Goal: Task Accomplishment & Management: Use online tool/utility

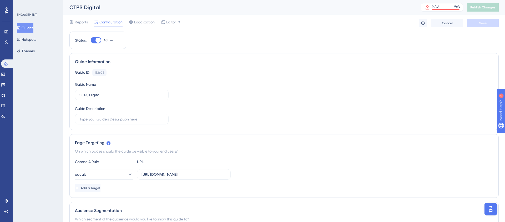
click at [27, 26] on button "Guides" at bounding box center [25, 27] width 17 height 9
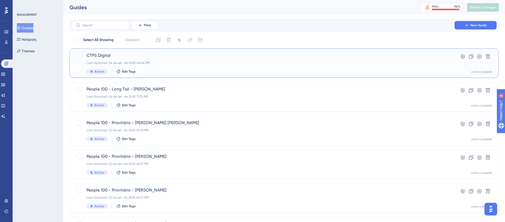
click at [155, 54] on span "CTPS Digital" at bounding box center [262, 55] width 353 height 6
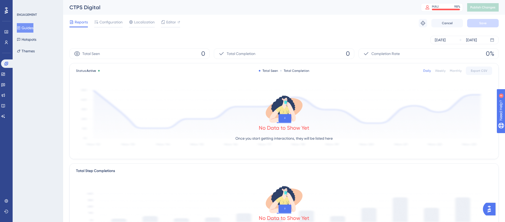
click at [77, 22] on span "Reports" at bounding box center [81, 22] width 13 height 6
click at [104, 23] on span "Configuration" at bounding box center [110, 22] width 23 height 6
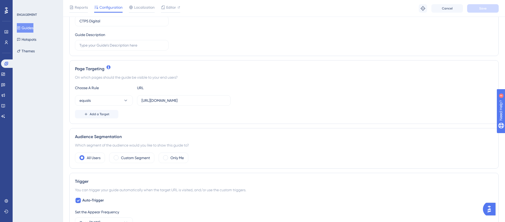
scroll to position [80, 0]
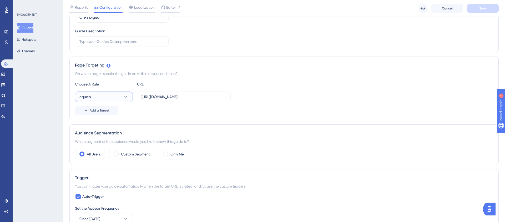
click at [124, 92] on button "equals" at bounding box center [104, 96] width 58 height 11
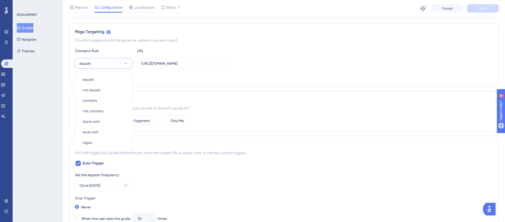
click at [251, 75] on div "Add a Target" at bounding box center [284, 77] width 418 height 8
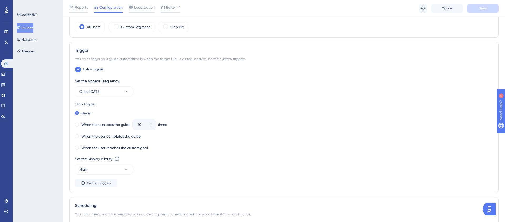
scroll to position [218, 0]
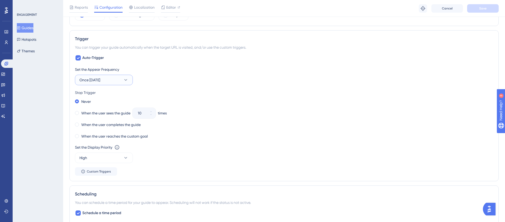
click at [123, 79] on icon at bounding box center [125, 79] width 5 height 5
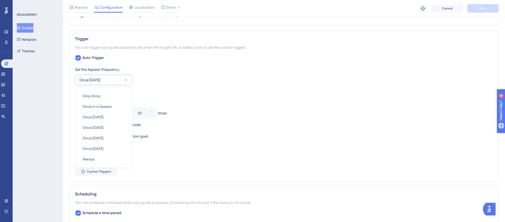
scroll to position [235, 0]
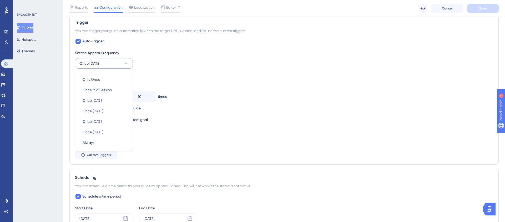
click at [185, 63] on div "Set the Appear Frequency Once [DATE] Only Once Only Once Once in a Session Once…" at bounding box center [284, 59] width 418 height 19
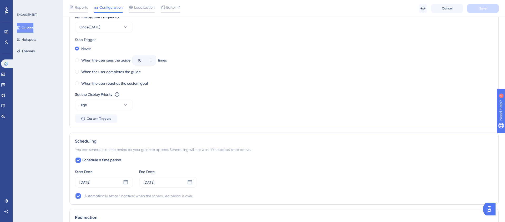
scroll to position [271, 0]
click at [124, 106] on icon at bounding box center [125, 104] width 5 height 5
click at [183, 103] on div "Set the Display Priority This option will set the display priority between auto…" at bounding box center [284, 100] width 418 height 19
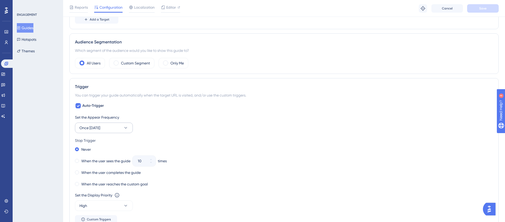
scroll to position [171, 0]
click at [126, 128] on icon at bounding box center [125, 128] width 3 height 2
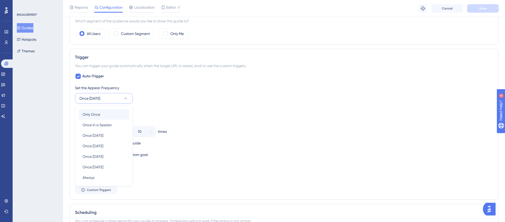
scroll to position [200, 0]
click at [112, 124] on div "Once in a Session Once in a Session" at bounding box center [104, 125] width 43 height 11
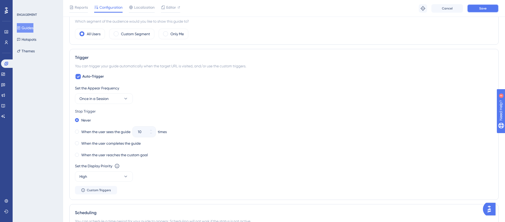
click at [479, 9] on button "Save" at bounding box center [483, 8] width 32 height 8
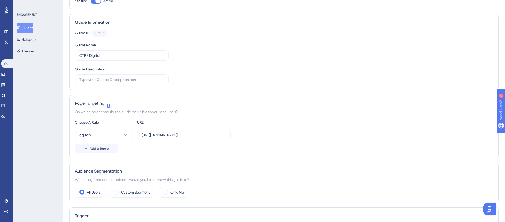
scroll to position [0, 0]
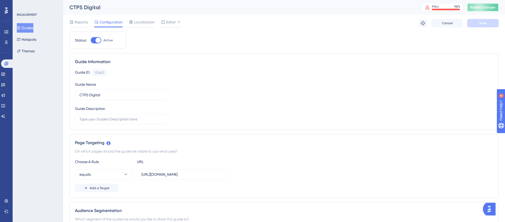
click at [486, 6] on span "Publish Changes" at bounding box center [482, 7] width 25 height 4
click at [82, 22] on span "Reports" at bounding box center [81, 22] width 13 height 6
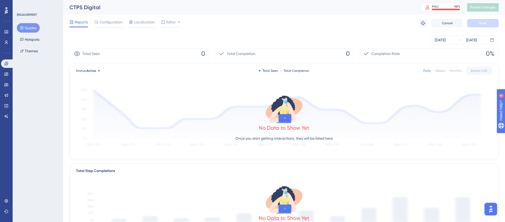
click at [137, 42] on div "Sep 24 2025 Sep 24 2025" at bounding box center [283, 40] width 429 height 8
drag, startPoint x: 466, startPoint y: 53, endPoint x: 88, endPoint y: 53, distance: 377.6
click at [88, 53] on div "Total Seen 0 Total Completion 0 Completion Rate 0%" at bounding box center [283, 53] width 429 height 11
drag, startPoint x: 71, startPoint y: 52, endPoint x: 494, endPoint y: 53, distance: 422.1
click at [491, 53] on div "Total Seen 0 Total Completion 0 Completion Rate 0%" at bounding box center [283, 53] width 429 height 11
